Goal: Information Seeking & Learning: Learn about a topic

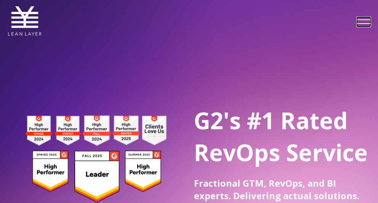
click at [363, 21] on link at bounding box center [363, 22] width 13 height 10
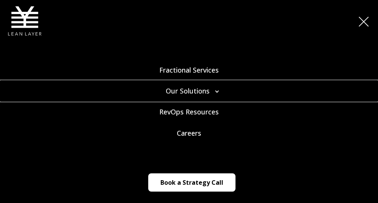
click at [217, 92] on link "Our Solutions" at bounding box center [189, 91] width 378 height 21
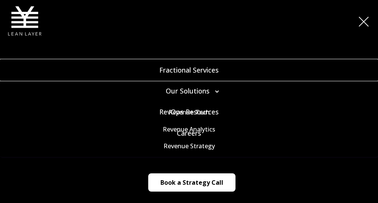
click at [189, 70] on link "Fractional Services" at bounding box center [189, 70] width 378 height 21
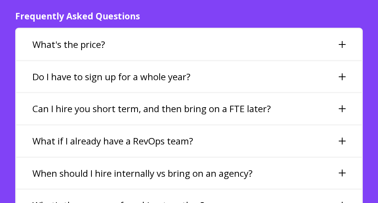
scroll to position [1828, 0]
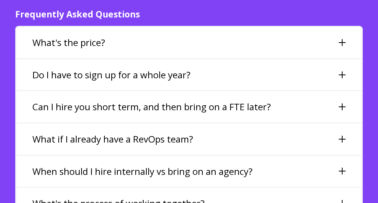
click at [279, 77] on div "Do I have to sign up for a whole year?" at bounding box center [188, 74] width 345 height 31
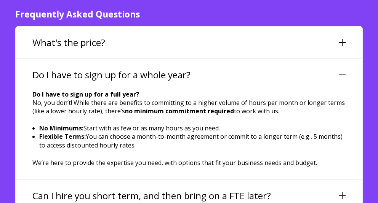
click at [279, 77] on div "Do I have to sign up for a whole year?" at bounding box center [188, 74] width 345 height 31
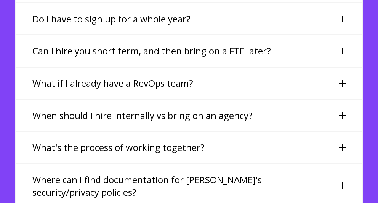
scroll to position [1897, 0]
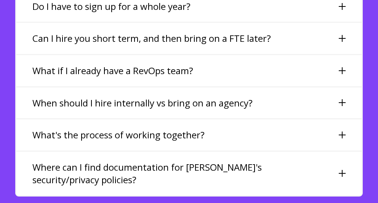
click at [263, 43] on h3 "Can I hire you short term, and then bring on a FTE later?" at bounding box center [151, 38] width 239 height 13
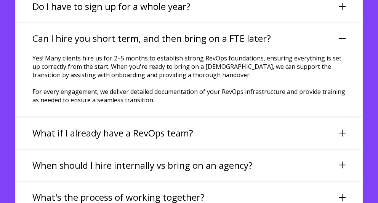
click at [263, 43] on h3 "Can I hire you short term, and then bring on a FTE later?" at bounding box center [151, 38] width 239 height 13
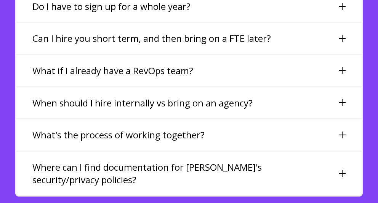
click at [232, 70] on div "What if I already have a RevOps team?" at bounding box center [188, 70] width 345 height 31
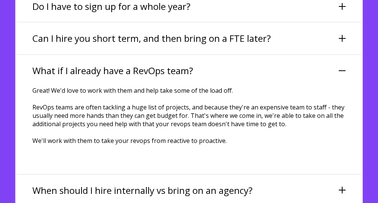
click at [232, 70] on div "What if I already have a RevOps team?" at bounding box center [188, 70] width 345 height 31
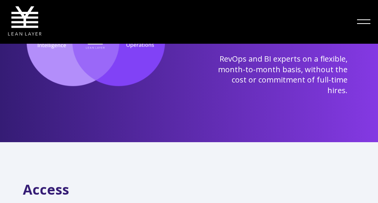
scroll to position [0, 0]
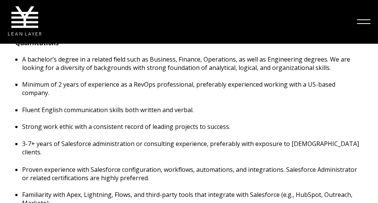
scroll to position [306, 0]
